Goal: Use online tool/utility: Utilize a website feature to perform a specific function

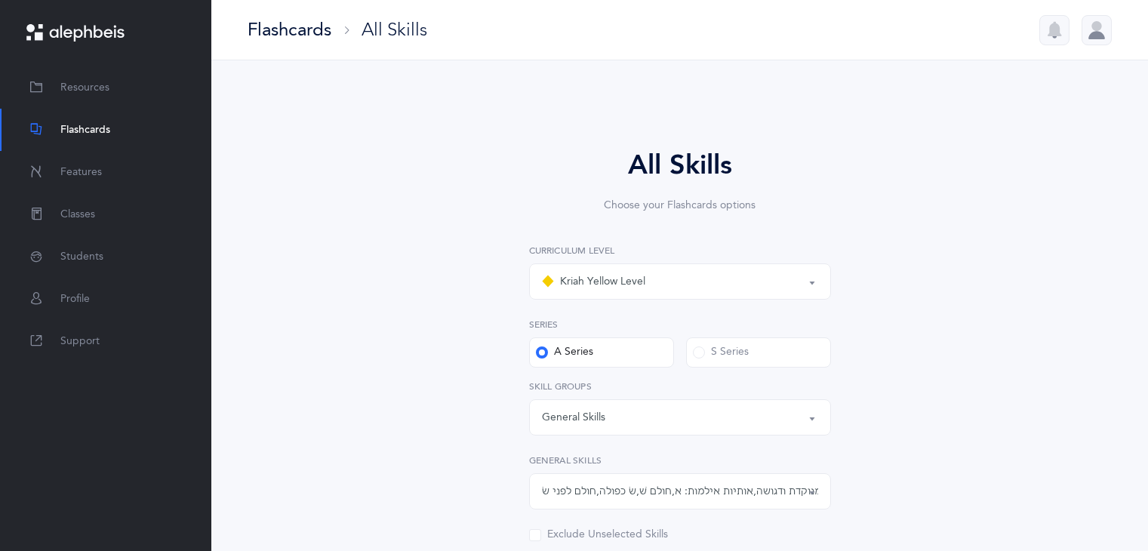
select select "3"
select select "single"
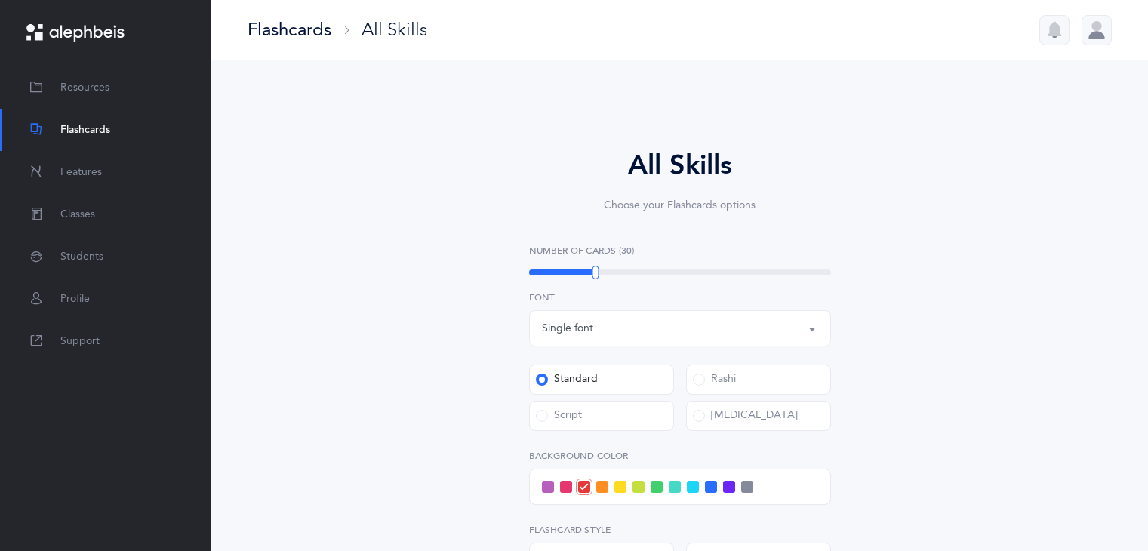
select select "single"
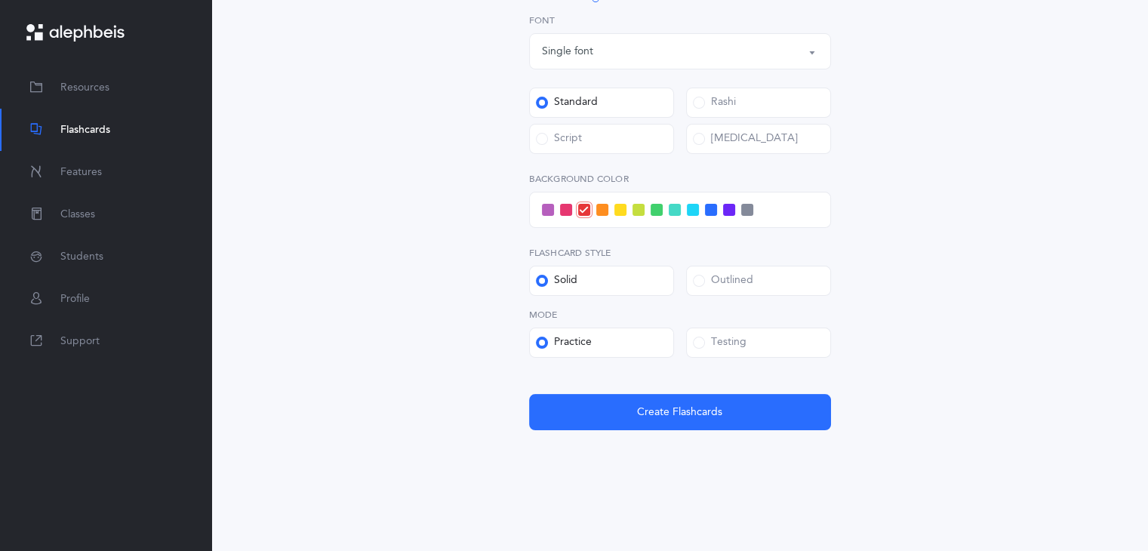
select select
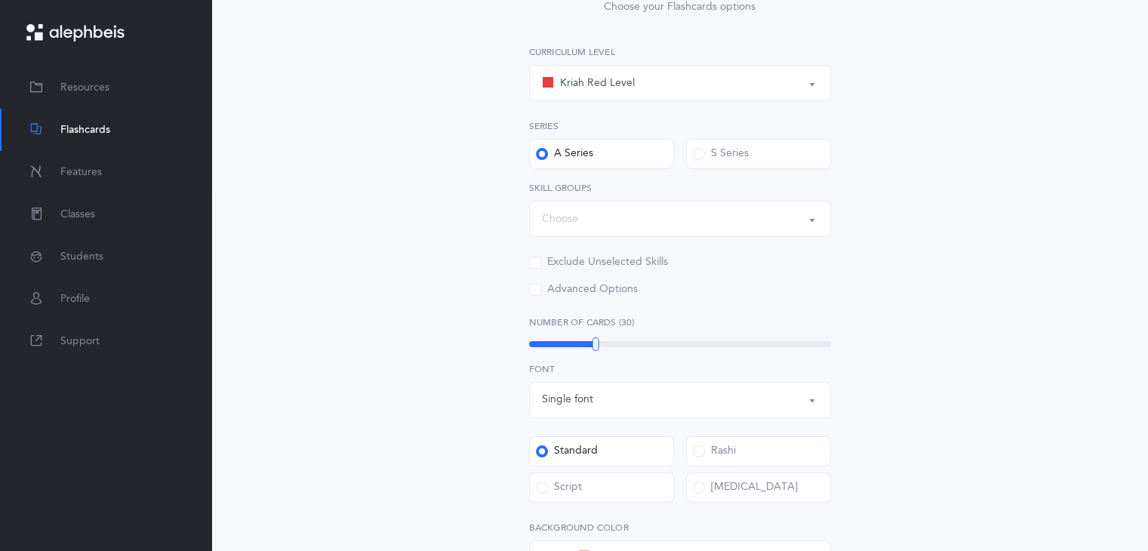
scroll to position [0, 0]
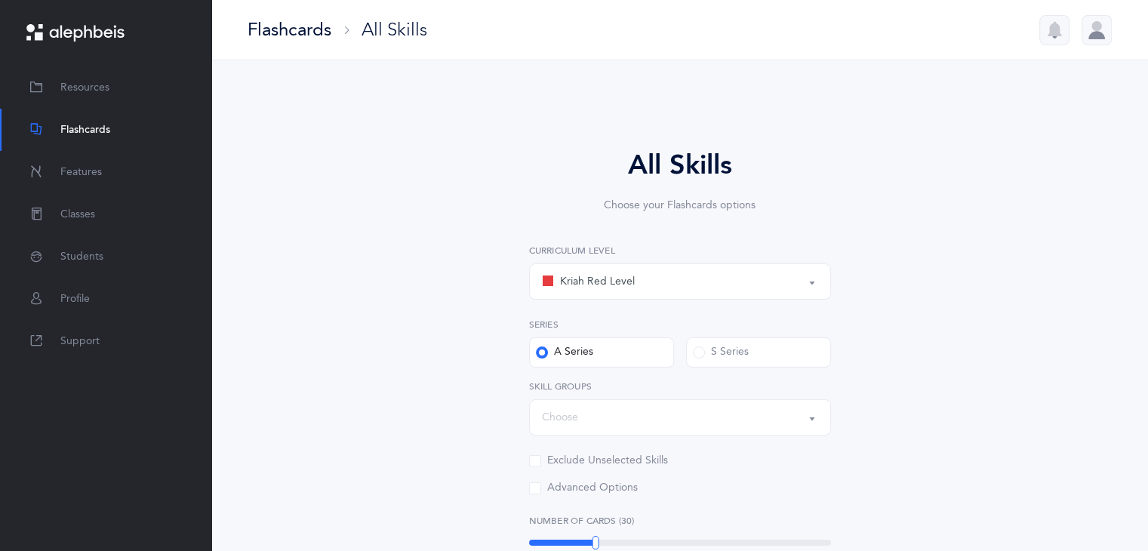
click at [275, 23] on div "Flashcards" at bounding box center [290, 29] width 84 height 25
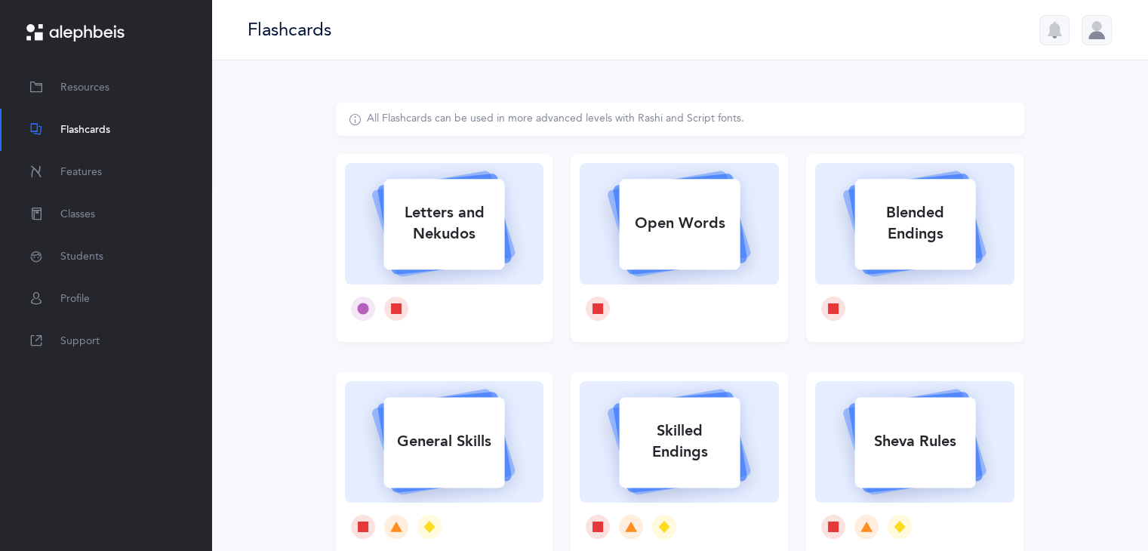
click at [894, 203] on div "Blended Endings" at bounding box center [914, 223] width 121 height 60
select select
select select "single"
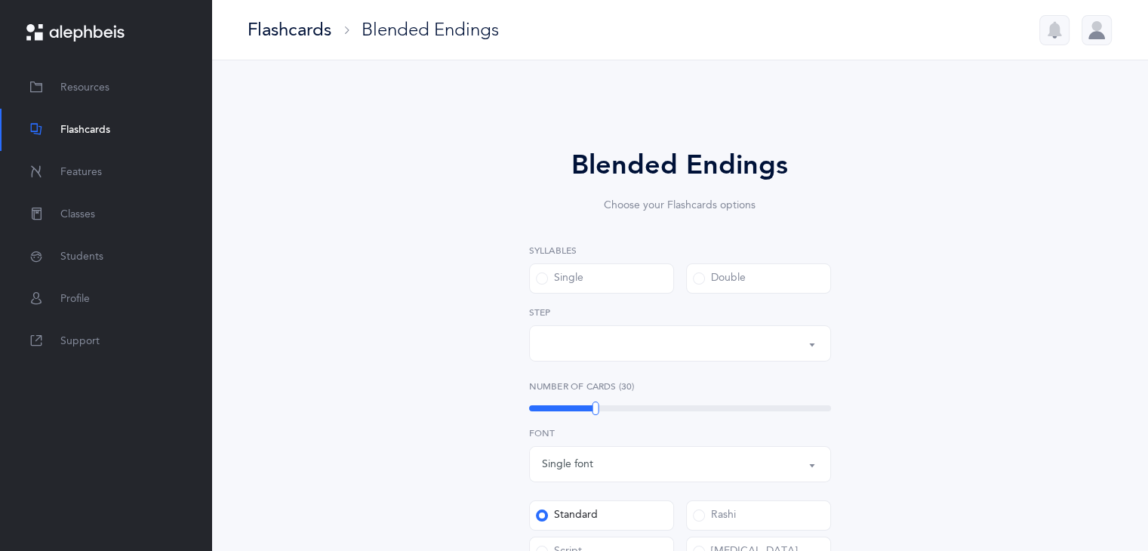
select select "28"
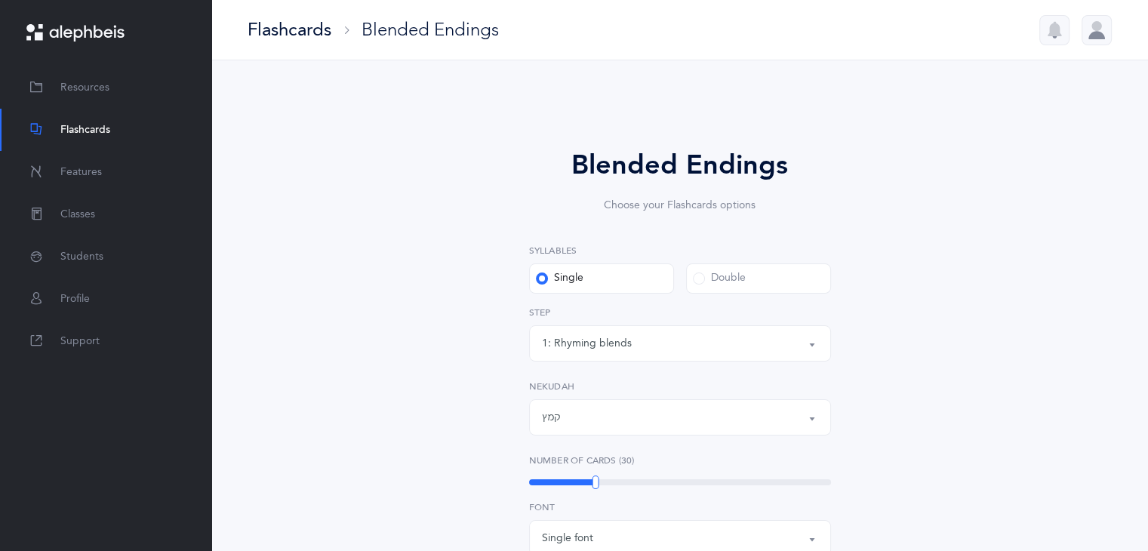
click at [722, 288] on label "Double" at bounding box center [758, 278] width 145 height 30
click at [0, 0] on input "Double" at bounding box center [0, 0] width 0 height 0
click at [704, 345] on div "6: Rhyming, same last syllable" at bounding box center [680, 344] width 276 height 26
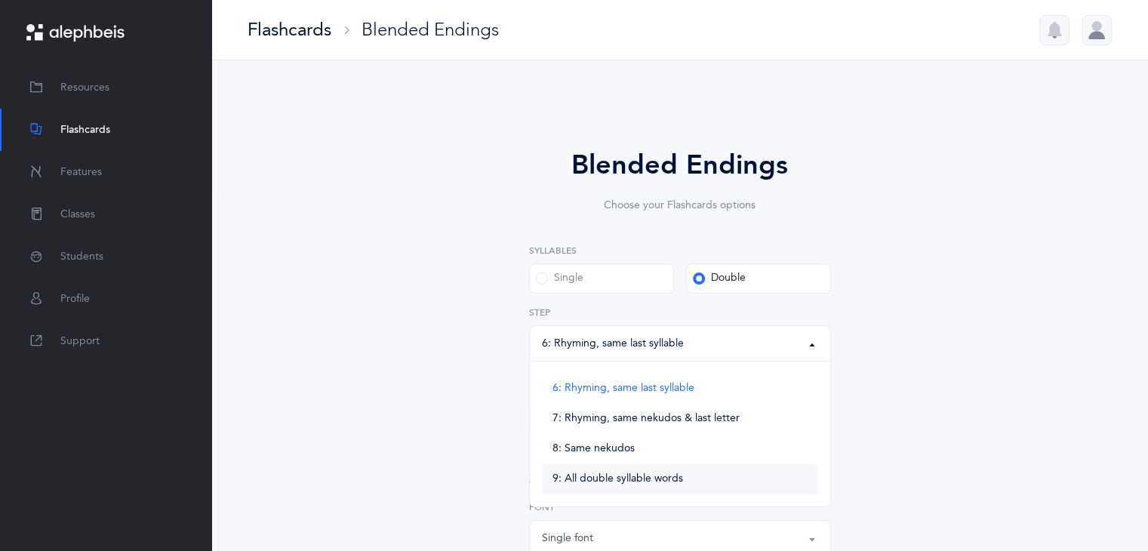
click at [645, 479] on span "9: All double syllable words" at bounding box center [617, 479] width 131 height 14
select select "9"
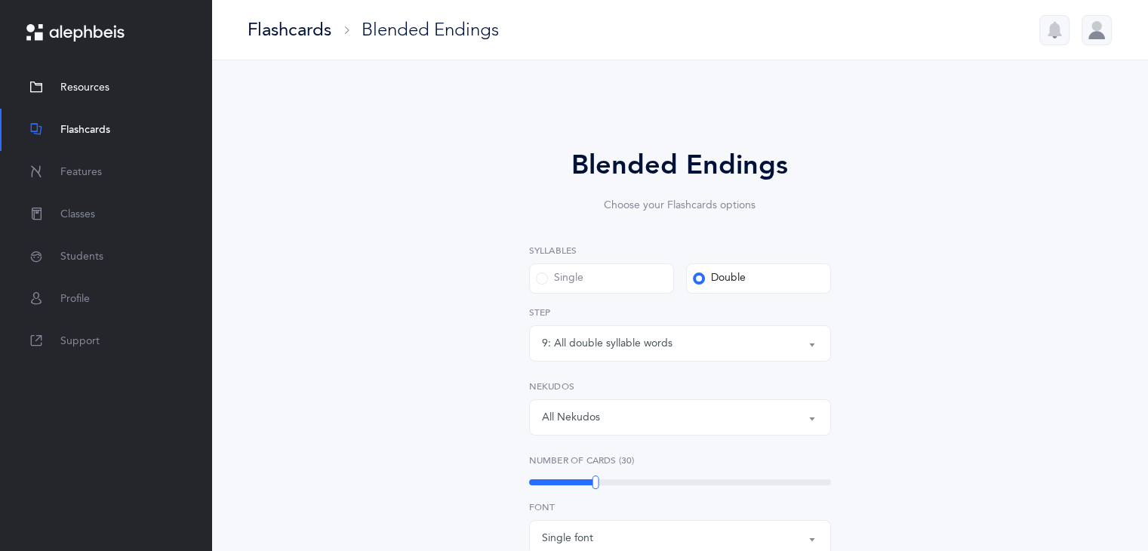
click at [88, 82] on span "Resources" at bounding box center [84, 88] width 49 height 16
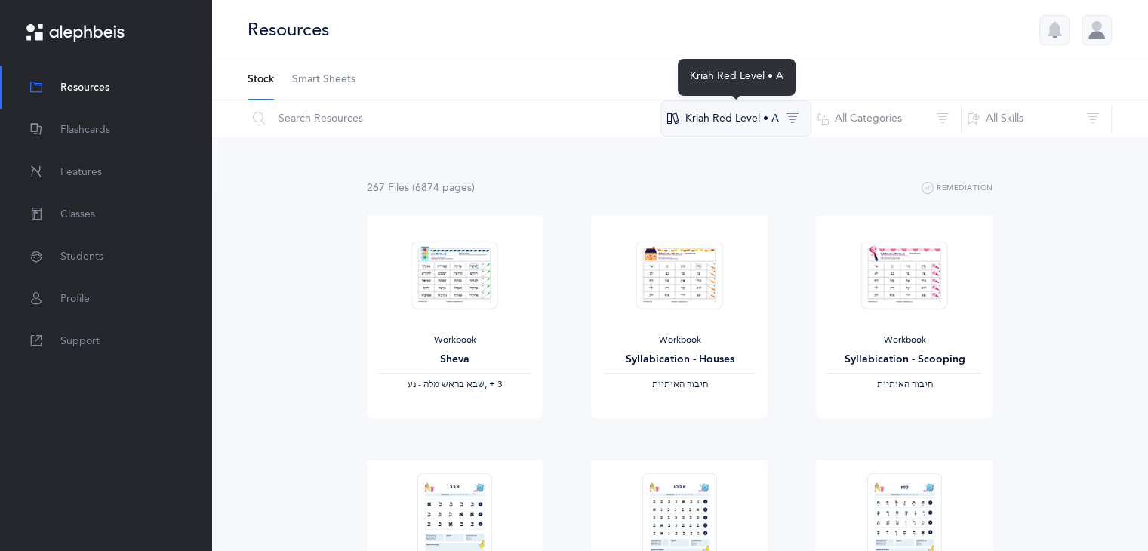
click at [794, 115] on button "Kriah Red Level • A" at bounding box center [735, 118] width 151 height 36
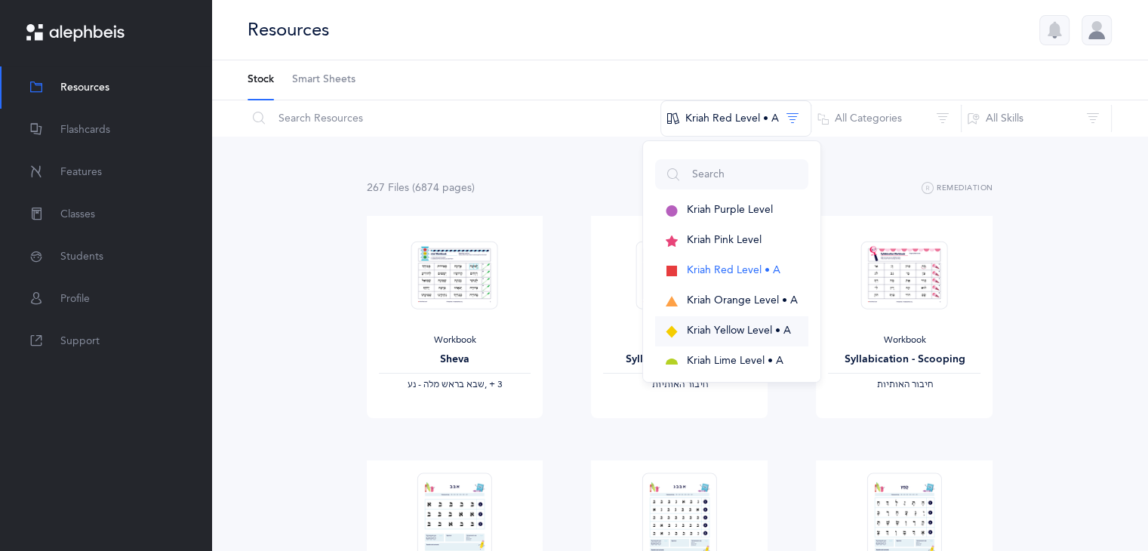
click at [743, 331] on span "Kriah Yellow Level • A" at bounding box center [739, 331] width 104 height 12
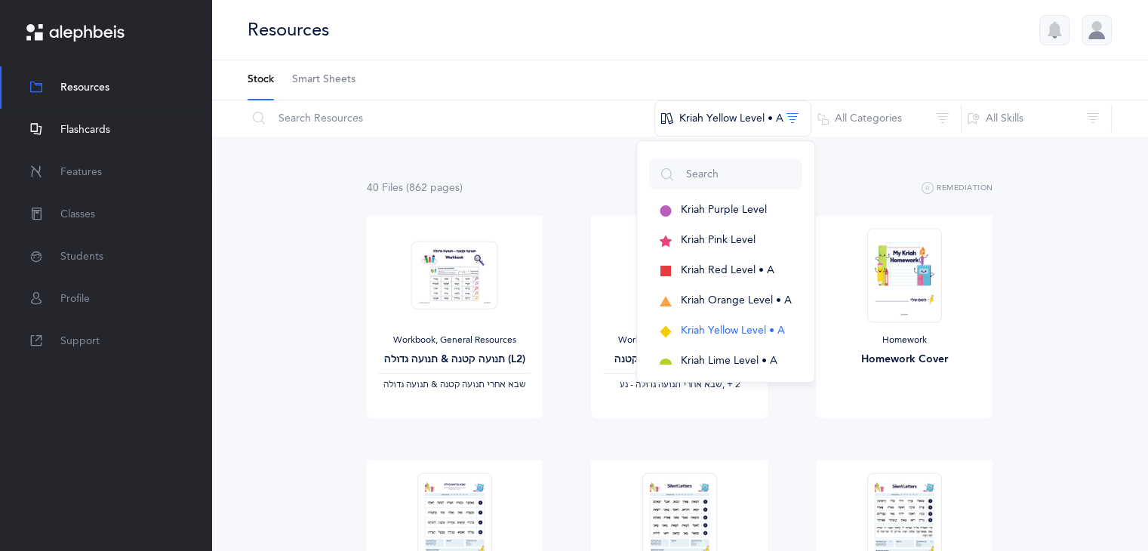
click at [78, 131] on span "Flashcards" at bounding box center [85, 130] width 50 height 16
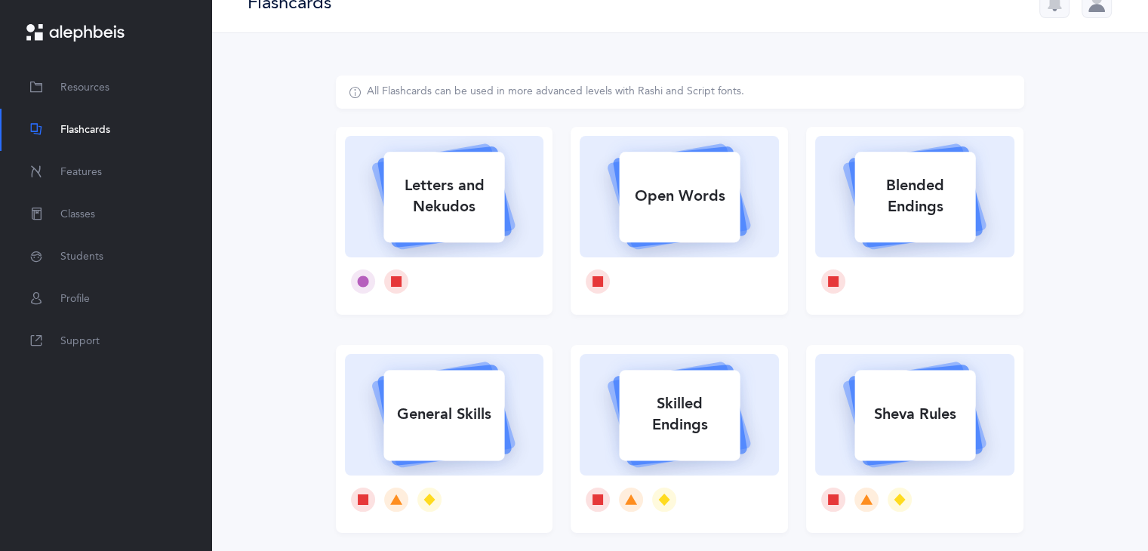
scroll to position [97, 0]
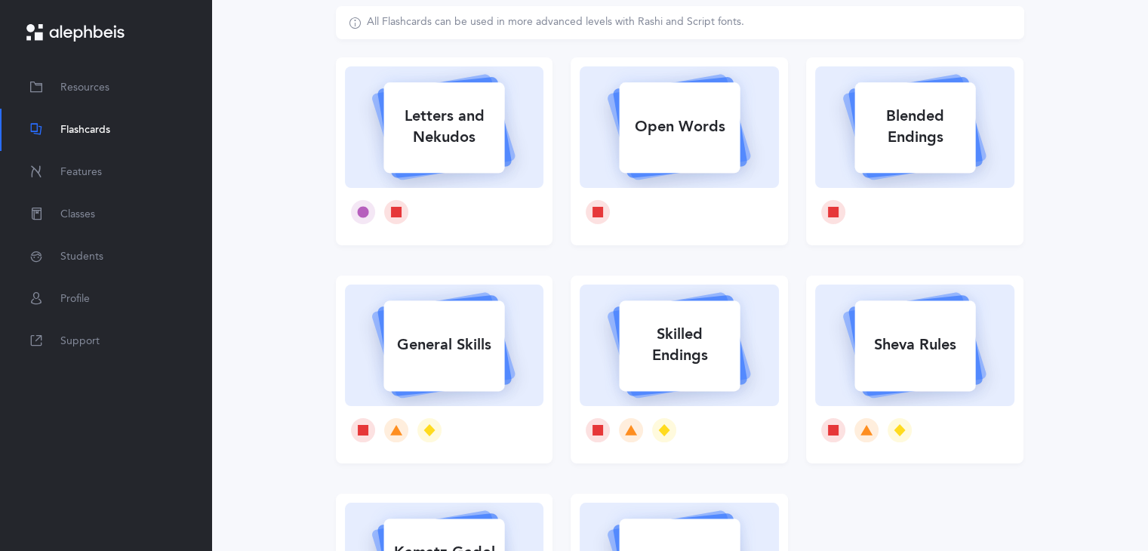
click at [519, 354] on icon at bounding box center [444, 343] width 180 height 126
select select
select select "single"
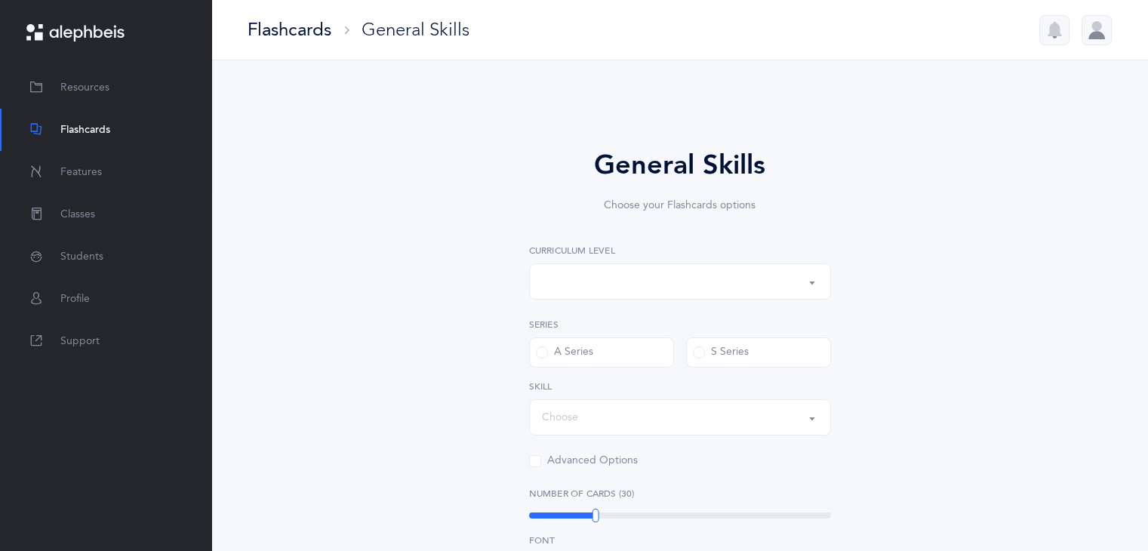
select select "1"
select select "Silent Letters"
select select
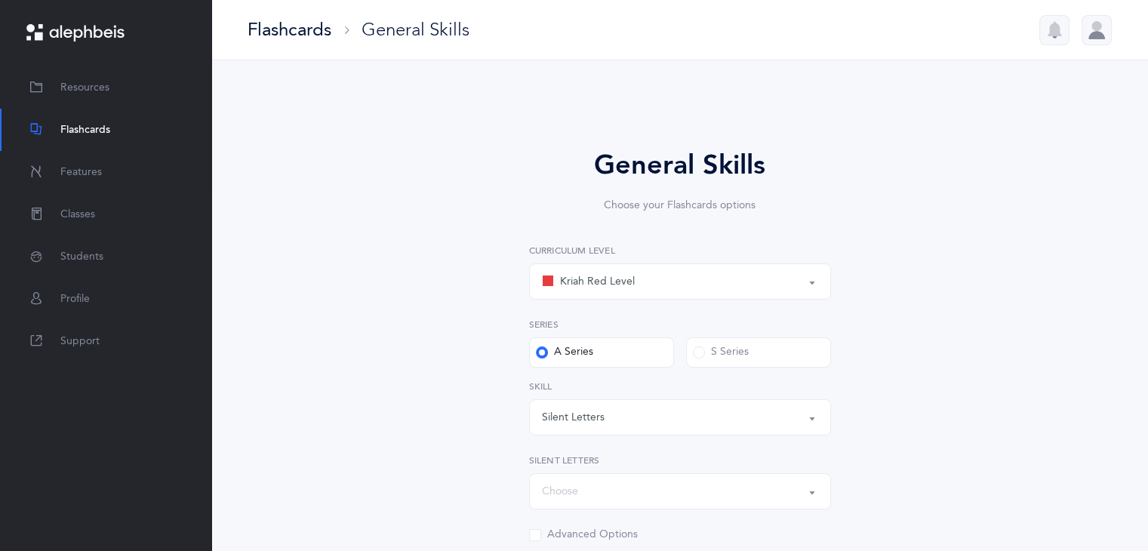
click at [649, 427] on div "Silent Letters" at bounding box center [680, 418] width 276 height 26
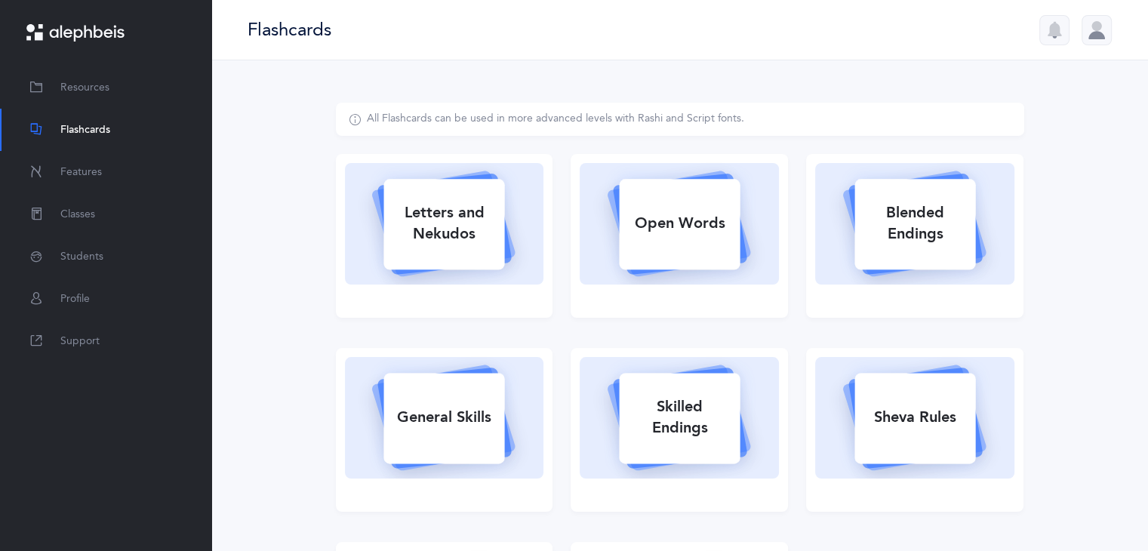
select select "Silent Letters"
select select
select select "single"
